Goal: Task Accomplishment & Management: Use online tool/utility

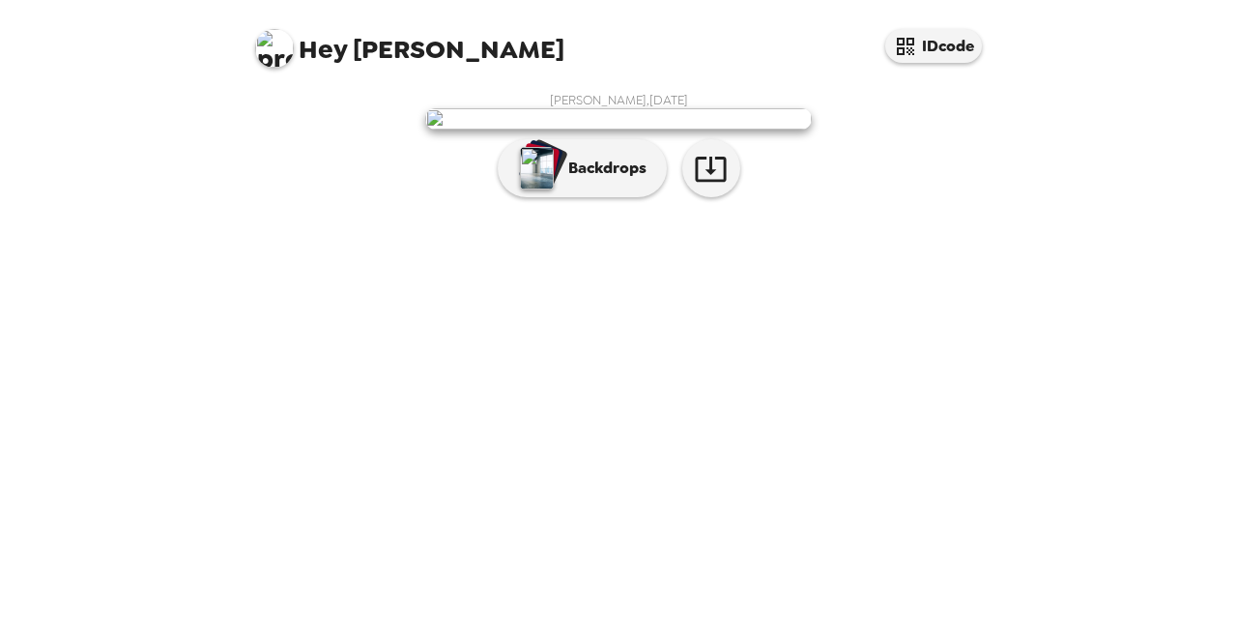
scroll to position [55, 0]
click at [698, 186] on icon "button" at bounding box center [711, 169] width 34 height 34
